Goal: Information Seeking & Learning: Learn about a topic

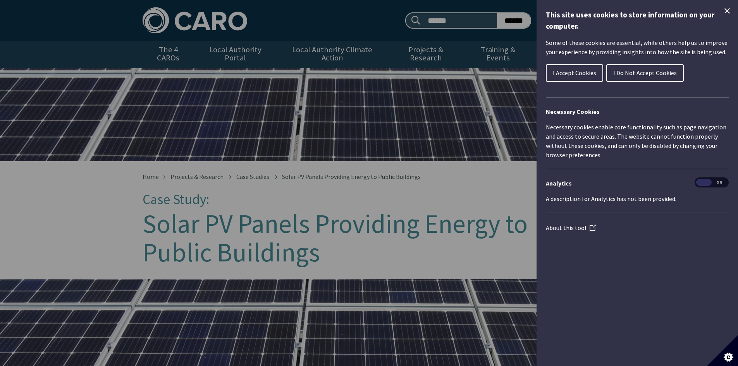
click at [728, 8] on icon "Close Cookie Control" at bounding box center [727, 10] width 9 height 9
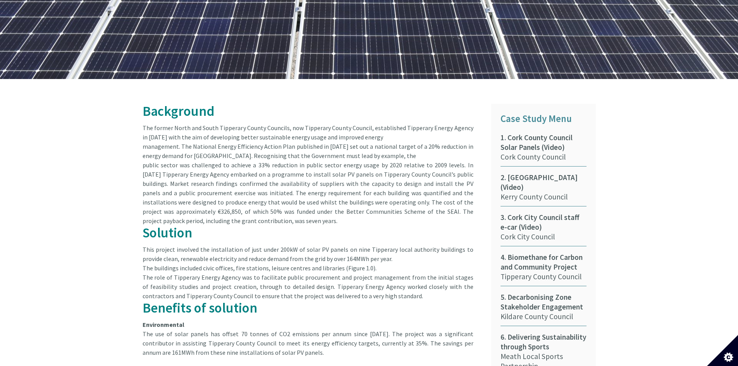
scroll to position [426, 0]
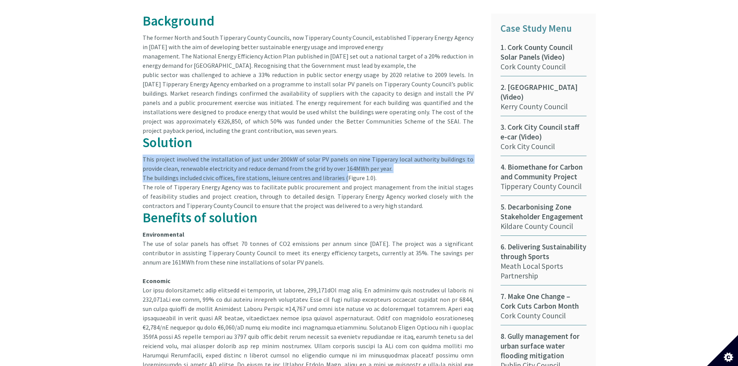
drag, startPoint x: 141, startPoint y: 151, endPoint x: 340, endPoint y: 170, distance: 200.1
click at [340, 170] on div "Background The former North and South Tipperary County Councils, now Tipperary …" at bounding box center [311, 244] width 349 height 461
copy div "This project involved the installation of just under 200kW of solar PV panels o…"
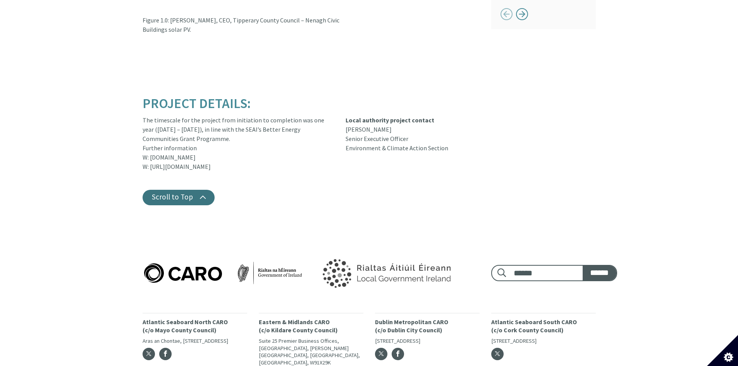
scroll to position [654, 0]
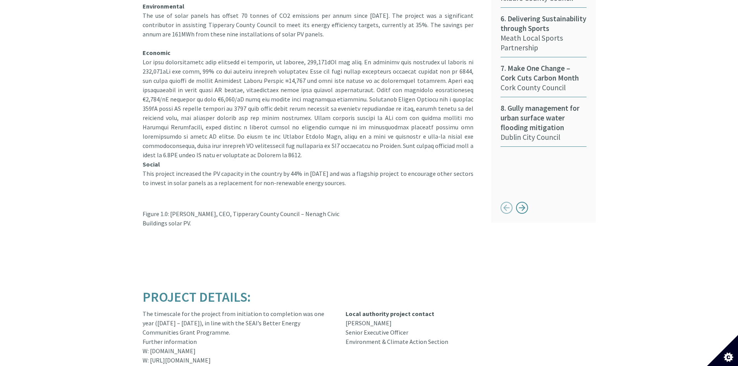
click at [186, 196] on article "Background The former North and South Tipperary County Councils, now Tipperary …" at bounding box center [311, 15] width 337 height 461
click at [184, 182] on article "Background The former North and South Tipperary County Councils, now Tipperary …" at bounding box center [311, 15] width 337 height 461
click at [183, 172] on article "Background The former North and South Tipperary County Councils, now Tipperary …" at bounding box center [311, 15] width 337 height 461
drag, startPoint x: 156, startPoint y: 220, endPoint x: 154, endPoint y: 214, distance: 6.3
click at [155, 217] on article "Background The former North and South Tipperary County Councils, now Tipperary …" at bounding box center [311, 15] width 337 height 461
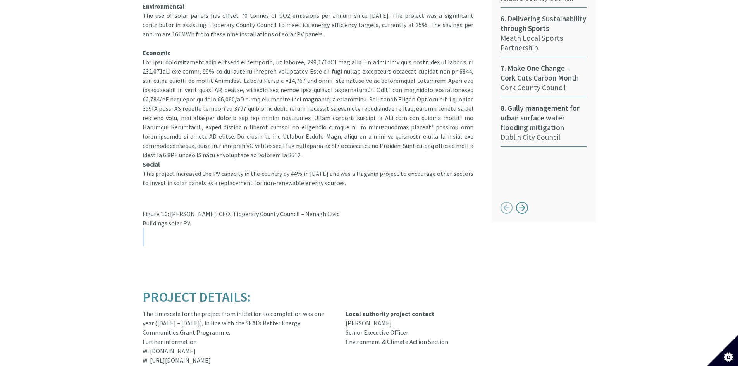
drag, startPoint x: 157, startPoint y: 213, endPoint x: 160, endPoint y: 230, distance: 17.1
click at [157, 213] on article "Background The former North and South Tipperary County Councils, now Tipperary …" at bounding box center [311, 15] width 337 height 461
click at [163, 236] on div "Background The former North and South Tipperary County Councils, now Tipperary …" at bounding box center [369, 13] width 738 height 504
drag, startPoint x: 163, startPoint y: 235, endPoint x: 171, endPoint y: 197, distance: 39.3
click at [171, 197] on article "Background The former North and South Tipperary County Councils, now Tipperary …" at bounding box center [311, 15] width 337 height 461
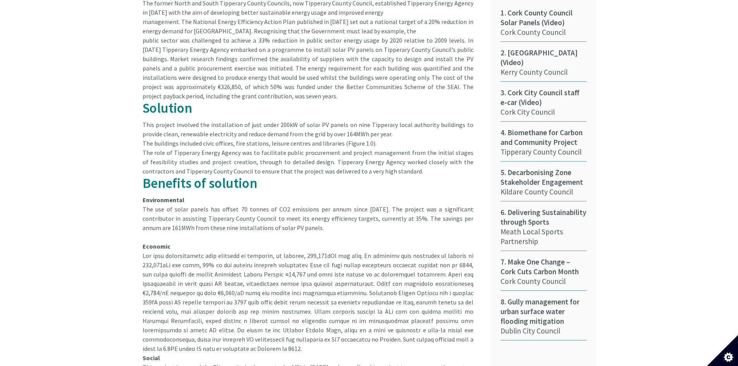
scroll to position [267, 0]
